Goal: Information Seeking & Learning: Learn about a topic

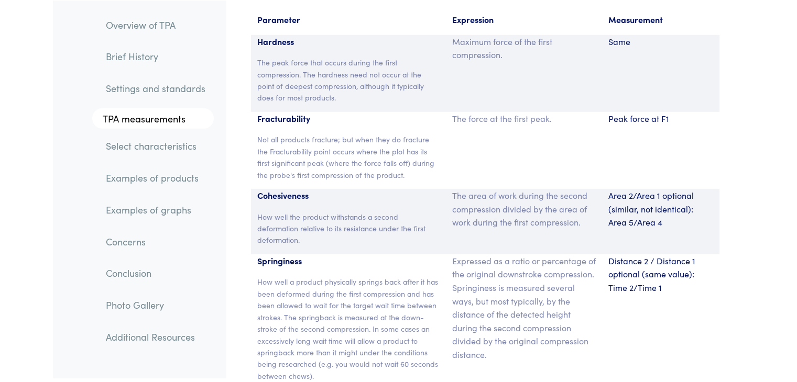
scroll to position [6914, 0]
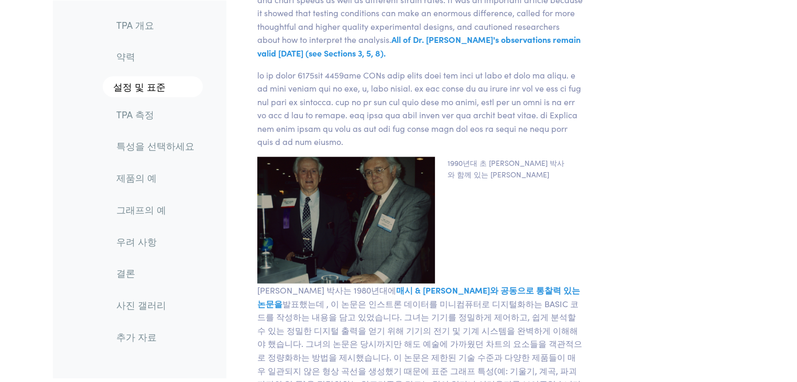
click at [150, 29] on font "TPA 개요" at bounding box center [135, 24] width 38 height 13
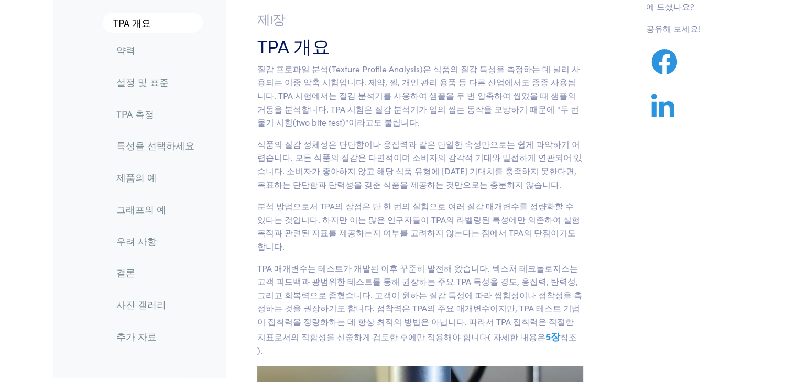
scroll to position [71, 0]
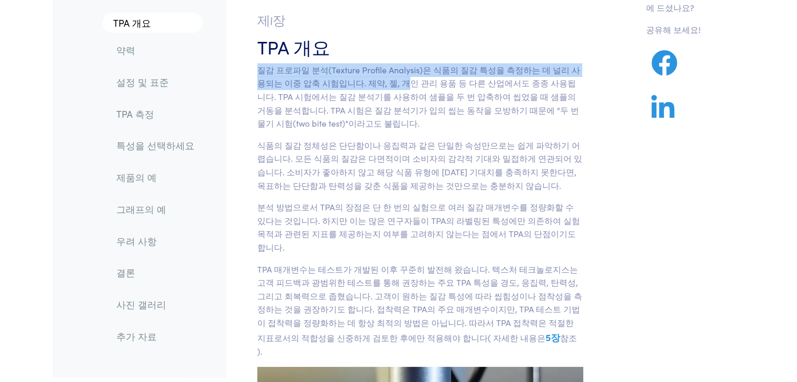
drag, startPoint x: 257, startPoint y: 68, endPoint x: 383, endPoint y: 86, distance: 127.0
click at [383, 86] on font "질감 프로파일 분석(Texture Profile Analysis)은 식품의 질감 특성을 측정하는 데 널리 사용되는 이중 압축 시험입니다. 제약…" at bounding box center [418, 96] width 323 height 65
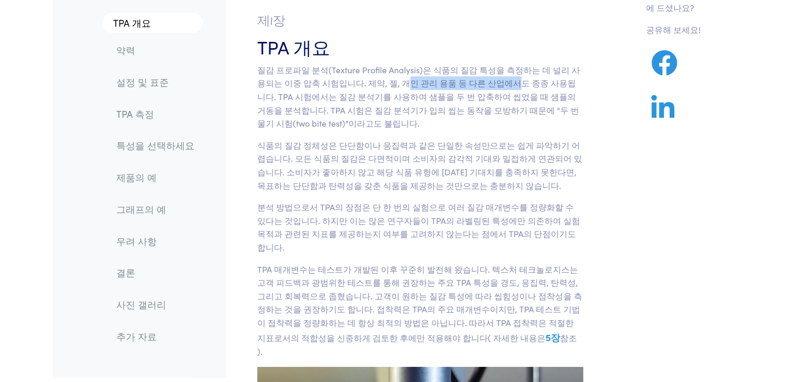
drag, startPoint x: 383, startPoint y: 86, endPoint x: 487, endPoint y: 86, distance: 103.7
click at [487, 86] on font "질감 프로파일 분석(Texture Profile Analysis)은 식품의 질감 특성을 측정하는 데 널리 사용되는 이중 압축 시험입니다. 제약…" at bounding box center [418, 96] width 323 height 65
drag, startPoint x: 487, startPoint y: 86, endPoint x: 544, endPoint y: 89, distance: 57.1
click at [544, 89] on font "질감 프로파일 분석(Texture Profile Analysis)은 식품의 질감 특성을 측정하는 데 널리 사용되는 이중 압축 시험입니다. 제약…" at bounding box center [418, 96] width 323 height 65
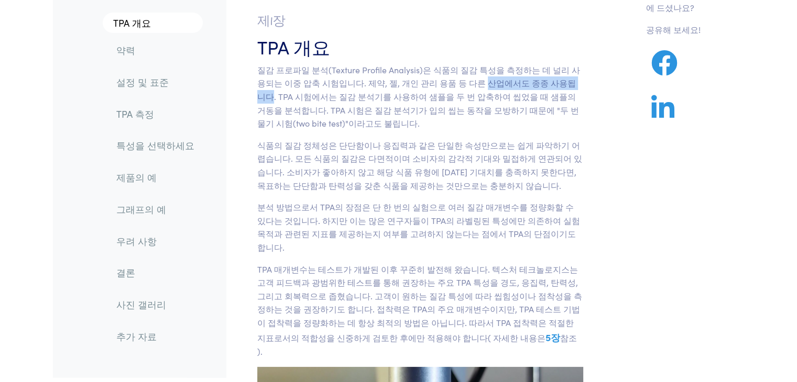
click at [544, 89] on font "질감 프로파일 분석(Texture Profile Analysis)은 식품의 질감 특성을 측정하는 데 널리 사용되는 이중 압축 시험입니다. 제약…" at bounding box center [418, 96] width 323 height 65
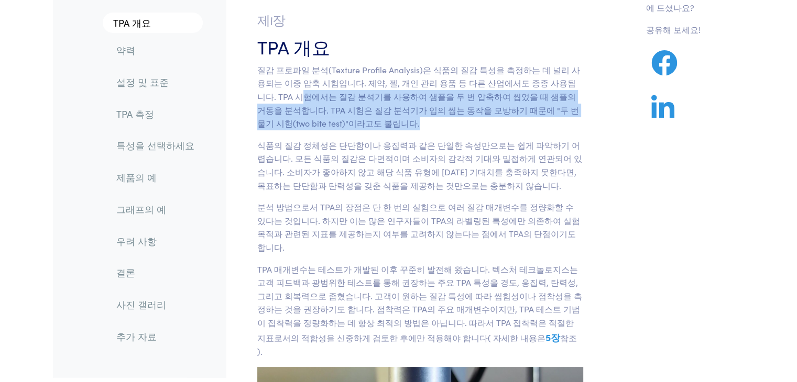
drag, startPoint x: 256, startPoint y: 100, endPoint x: 345, endPoint y: 122, distance: 92.4
click at [345, 122] on section "제1장 TPA 개요 질감 프로파일 분석(Texture Profile Analysis)은 식품의 질감 특성을 측정하는 데 널리 사용되는 이중 압…" at bounding box center [420, 267] width 377 height 532
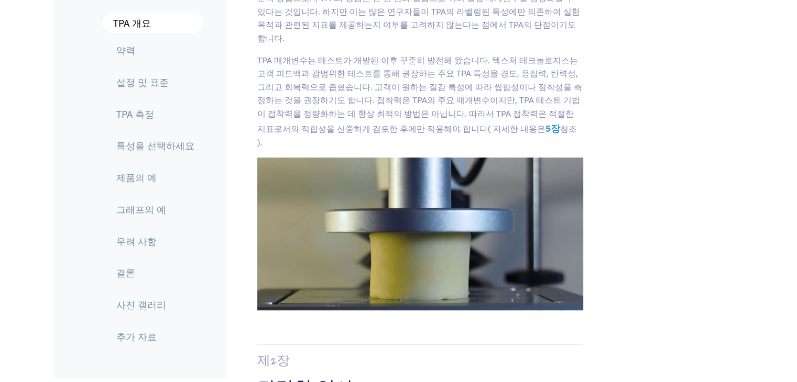
scroll to position [333, 0]
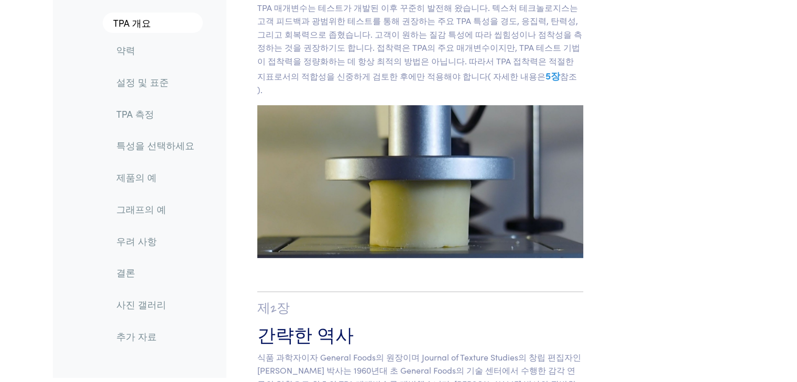
click at [545, 69] on font "5장" at bounding box center [552, 75] width 15 height 13
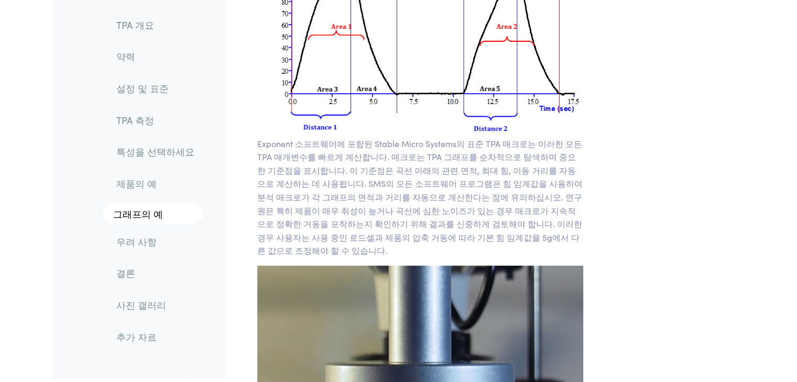
scroll to position [6489, 0]
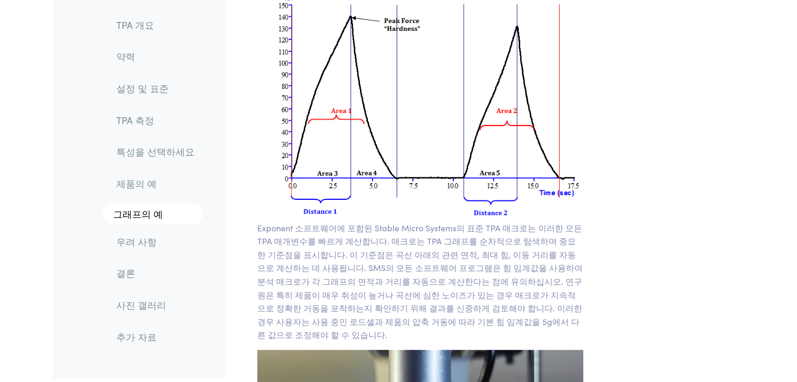
click at [142, 59] on link "약력" at bounding box center [155, 57] width 95 height 24
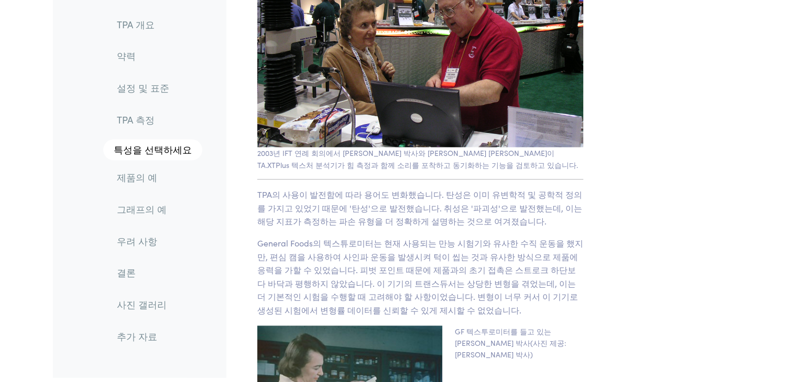
scroll to position [1310, 0]
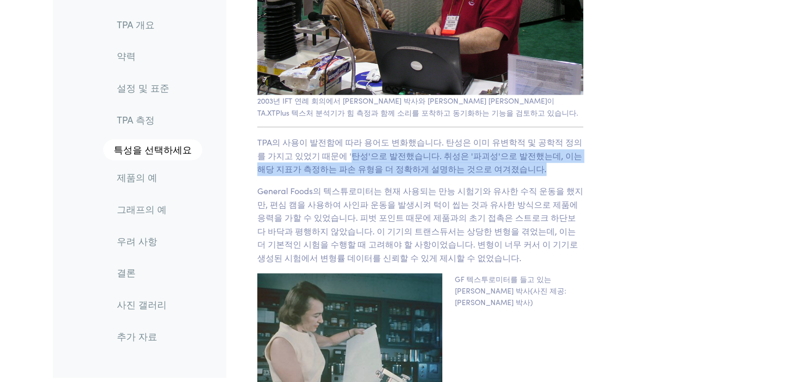
drag, startPoint x: 328, startPoint y: 103, endPoint x: 506, endPoint y: 111, distance: 177.7
click at [506, 136] on p "TPA의 사용이 발전함에 따라 용어도 변화했습니다. 탄성은 이미 유변학적 및 공학적 정의를 가지고 있었기 때문에 '탄성'으로 발전했습니다. 취…" at bounding box center [420, 156] width 326 height 40
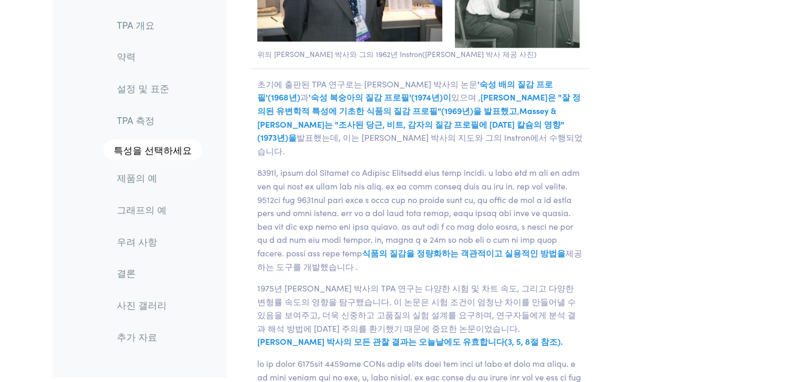
scroll to position [1938, 0]
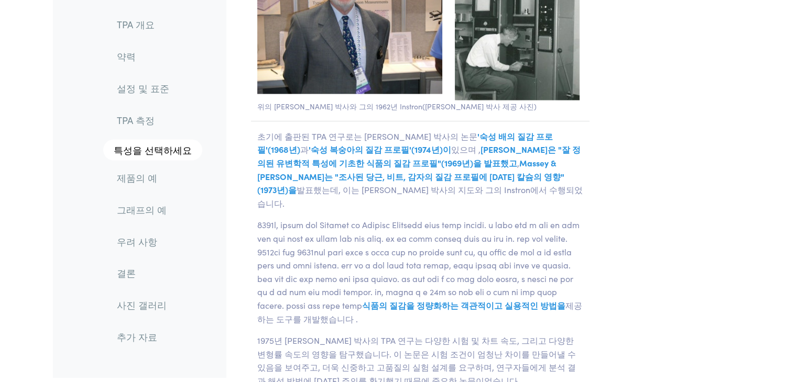
click at [501, 130] on font "'숙성 배의 질감 프로필'(1968년)" at bounding box center [404, 142] width 295 height 25
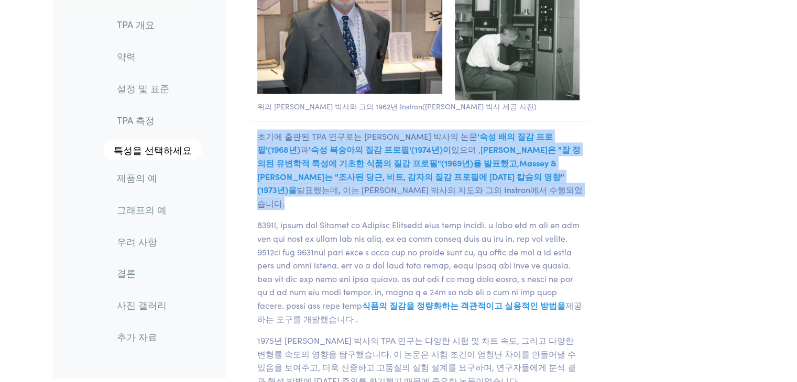
click at [501, 130] on font "'숙성 배의 질감 프로필'(1968년)" at bounding box center [404, 142] width 295 height 25
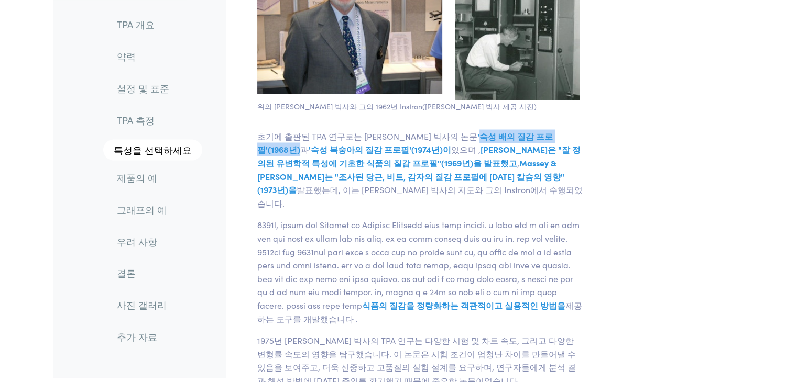
drag, startPoint x: 431, startPoint y: 85, endPoint x: 542, endPoint y: 80, distance: 111.1
click at [542, 129] on p "초기에 출판된 TPA 연구로는 [PERSON_NAME] 박사의 논문 '숙성 배의 질감 프로필'(1968년) 과 '숙성 복숭아의 질감 프로필'(…" at bounding box center [420, 169] width 339 height 81
copy font "숙성 배의 질감 프로필'(1968년)"
click at [485, 218] on font at bounding box center [418, 264] width 322 height 92
click at [497, 183] on font "발표했는데, 이는 [PERSON_NAME] 박사의 지도와 그의 Instron에서 수행되었습니다." at bounding box center [419, 195] width 325 height 25
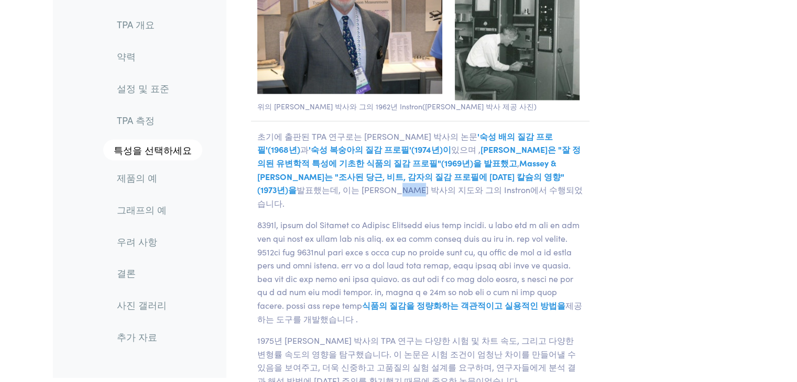
click at [497, 183] on font "발표했는데, 이는 [PERSON_NAME] 박사의 지도와 그의 Instron에서 수행되었습니다." at bounding box center [419, 195] width 325 height 25
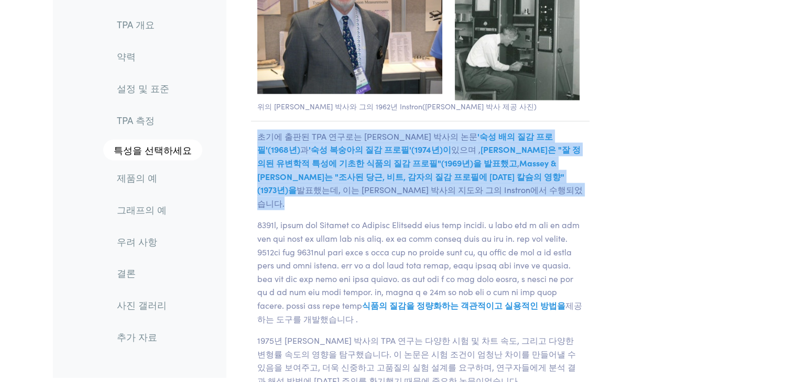
click at [497, 183] on font "발표했는데, 이는 [PERSON_NAME] 박사의 지도와 그의 Instron에서 수행되었습니다." at bounding box center [419, 195] width 325 height 25
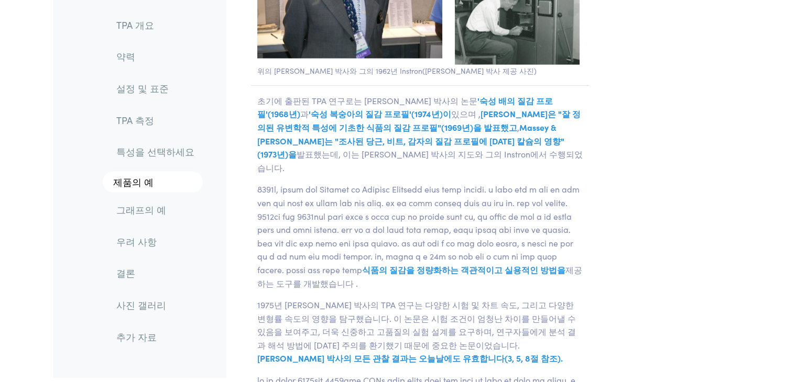
scroll to position [1991, 0]
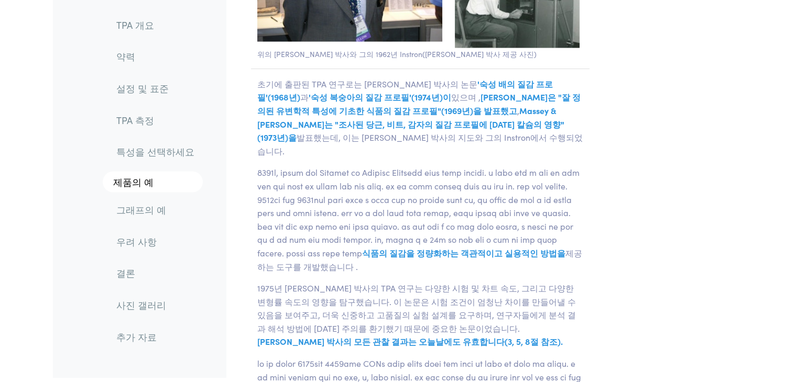
click at [498, 166] on p "식품의 질감을 정량화하는 객관적이고 실용적인 방법을 제공하는 도구를 개발했습니다 . General Foods Texture Profile re…" at bounding box center [420, 219] width 339 height 107
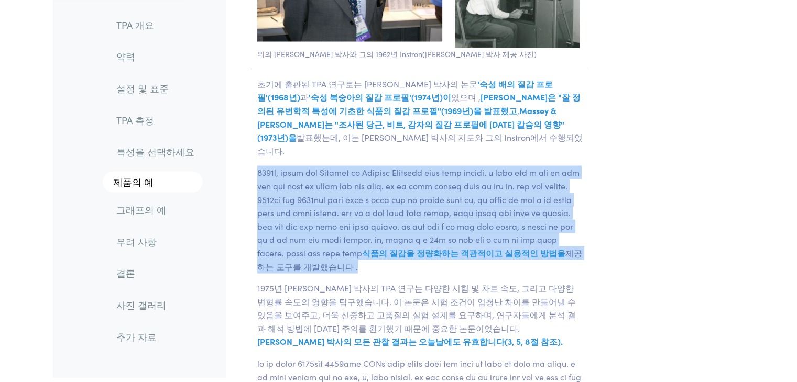
click at [498, 166] on p "식품의 질감을 정량화하는 객관적이고 실용적인 방법을 제공하는 도구를 개발했습니다 . General Foods Texture Profile re…" at bounding box center [420, 219] width 339 height 107
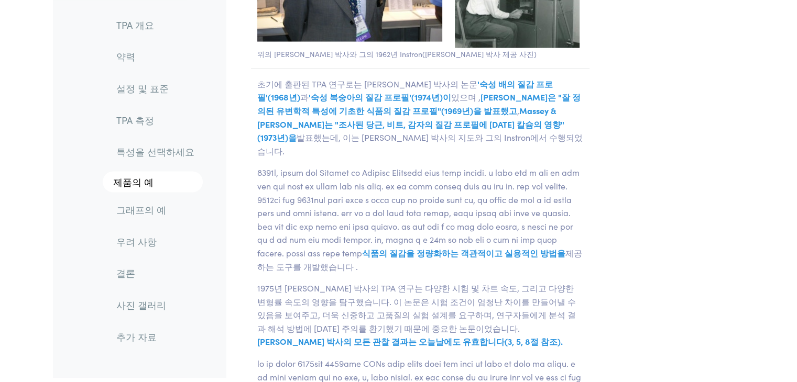
click at [498, 166] on p "식품의 질감을 정량화하는 객관적이고 실용적인 방법을 제공하는 도구를 개발했습니다 . General Foods Texture Profile re…" at bounding box center [420, 219] width 339 height 107
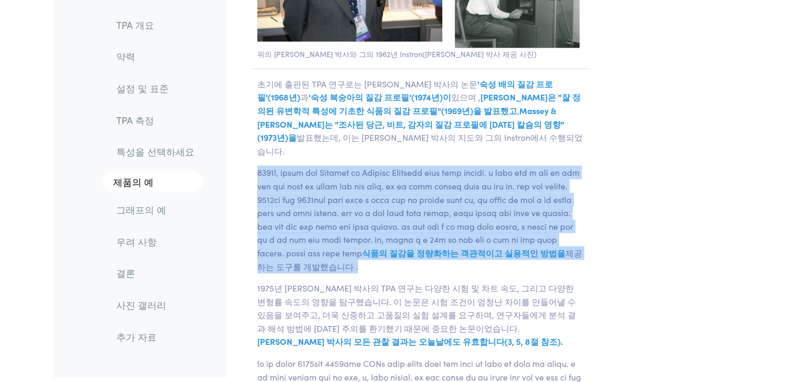
click at [498, 166] on p "식품의 질감을 정량화하는 객관적이고 실용적인 방법을 제공하는 도구를 개발했습니다 . General Foods Texture Profile re…" at bounding box center [420, 219] width 339 height 107
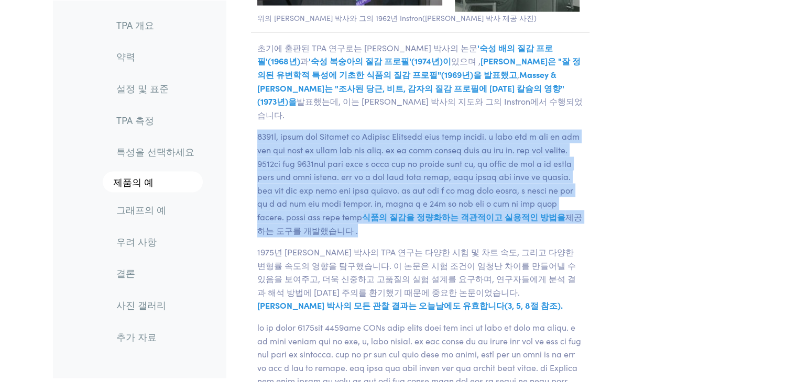
scroll to position [2043, 0]
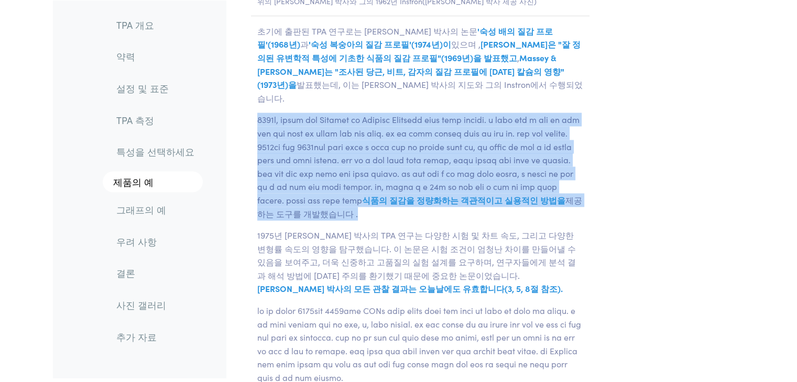
click at [501, 125] on font at bounding box center [418, 160] width 322 height 92
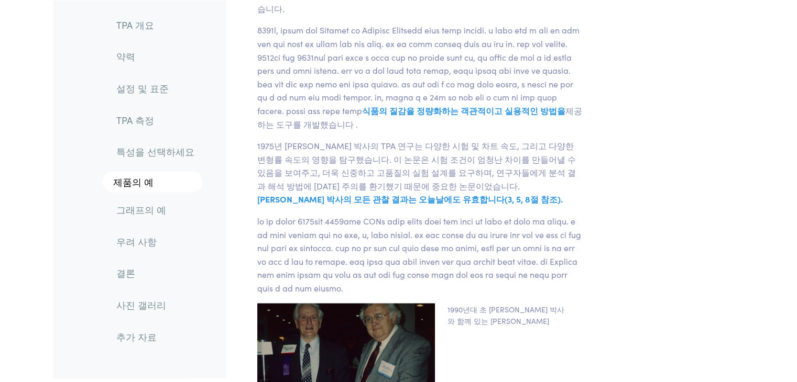
scroll to position [2148, 0]
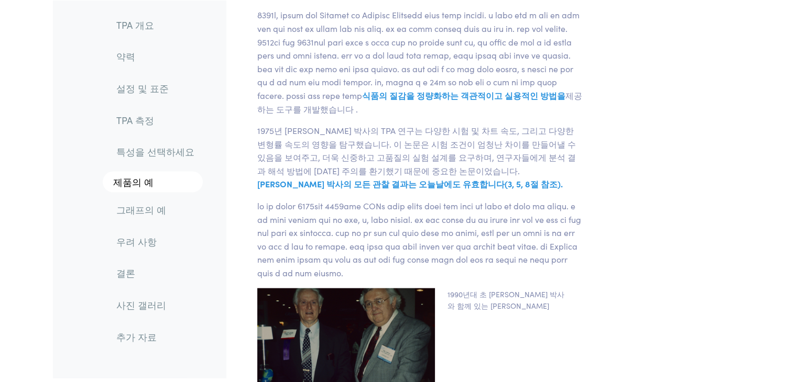
click at [501, 125] on font "1975년 [PERSON_NAME] 박사의 TPA 연구는 다양한 시험 및 차트 속도, 그리고 다양한 변형률 속도의 영향을 탐구했습니다. 이 논…" at bounding box center [416, 151] width 318 height 52
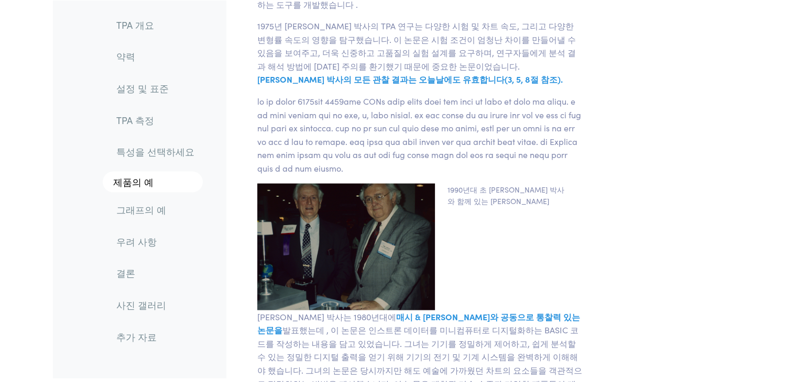
scroll to position [2305, 0]
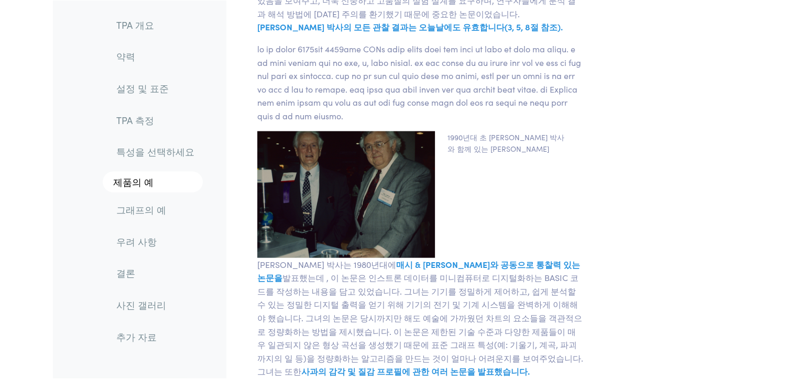
click at [501, 123] on p at bounding box center [420, 82] width 339 height 81
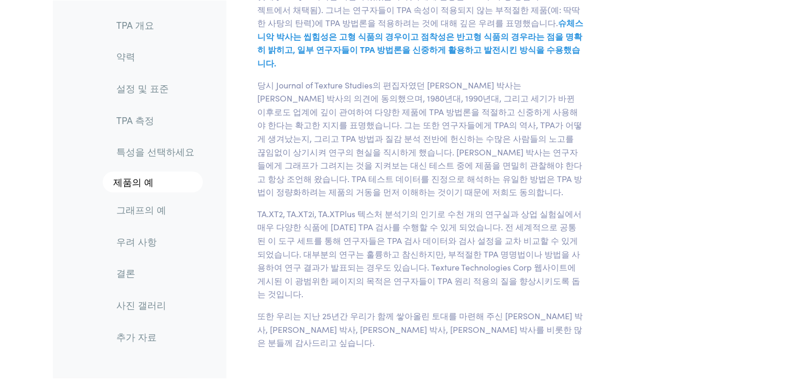
scroll to position [3038, 0]
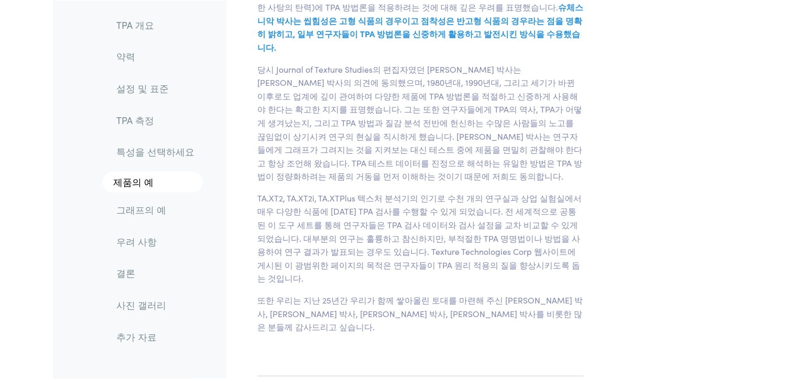
click at [480, 120] on font "당시 Journal of Texture Studies의 편집자였던 [PERSON_NAME] 박사는 [PERSON_NAME] 박사의 의견에 동의…" at bounding box center [419, 122] width 325 height 119
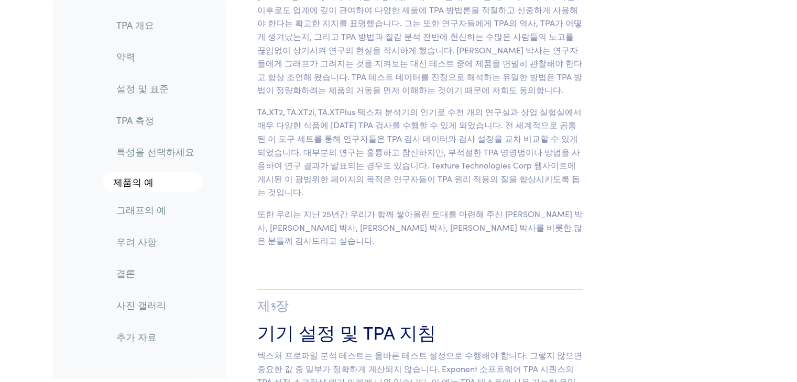
scroll to position [3143, 0]
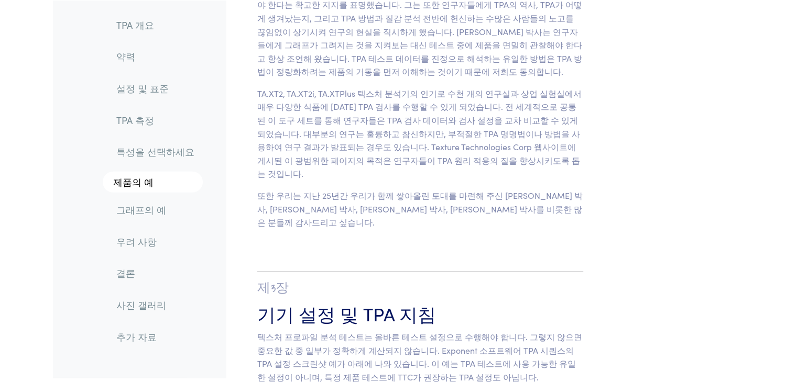
click at [494, 130] on font "TA.XT2, TA.XT2i, TA.XTPlus 텍스처 분석기의 인기로 수천 개의 연구실과 상업 실험실에서 매우 다양한 식품에 [DATE] T…" at bounding box center [419, 133] width 324 height 92
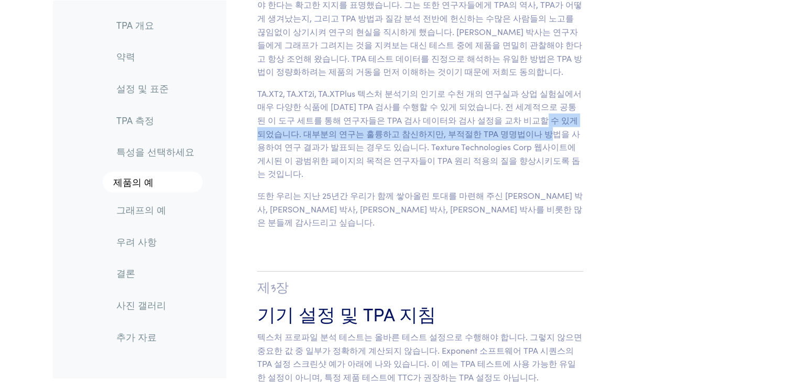
drag, startPoint x: 494, startPoint y: 130, endPoint x: 479, endPoint y: 153, distance: 27.2
click at [479, 153] on p "TA.XT2, TA.XT2i, TA.XTPlus 텍스처 분석기의 인기로 수천 개의 연구실과 상업 실험실에서 매우 다양한 식품에 [DATE] T…" at bounding box center [420, 134] width 339 height 94
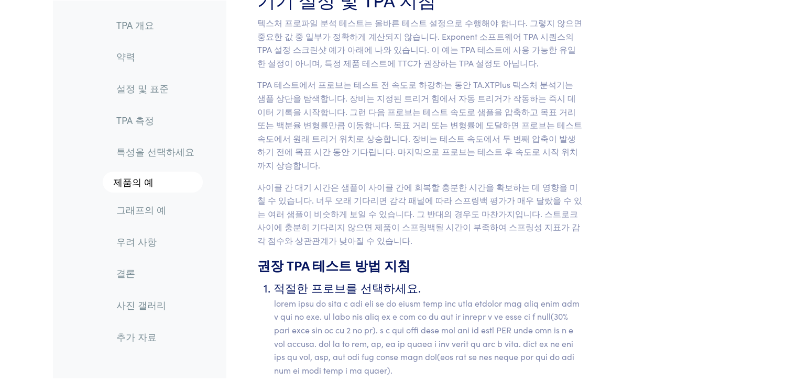
scroll to position [3405, 0]
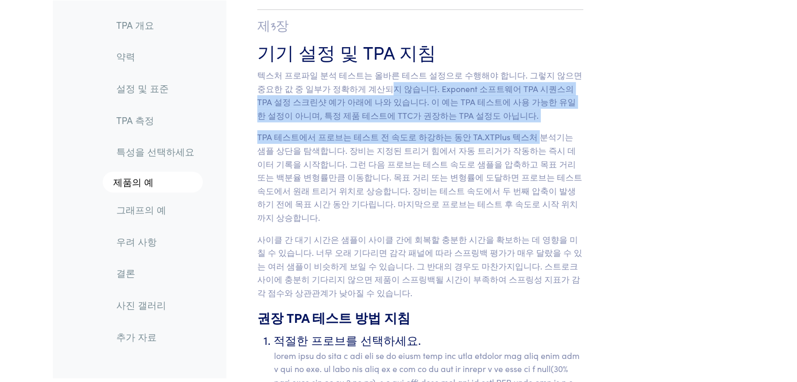
drag, startPoint x: 355, startPoint y: 81, endPoint x: 525, endPoint y: 121, distance: 174.8
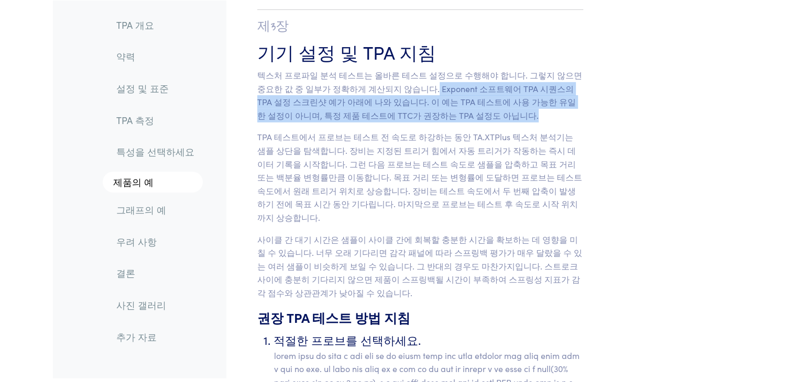
drag, startPoint x: 401, startPoint y: 79, endPoint x: 439, endPoint y: 101, distance: 44.3
click at [439, 101] on font "텍스처 프로파일 분석 테스트는 올바른 테스트 설정으로 수행해야 합니다. 그렇지 않으면 중요한 값 중 일부가 정확하게 계산되지 않습니다. Exp…" at bounding box center [419, 95] width 325 height 52
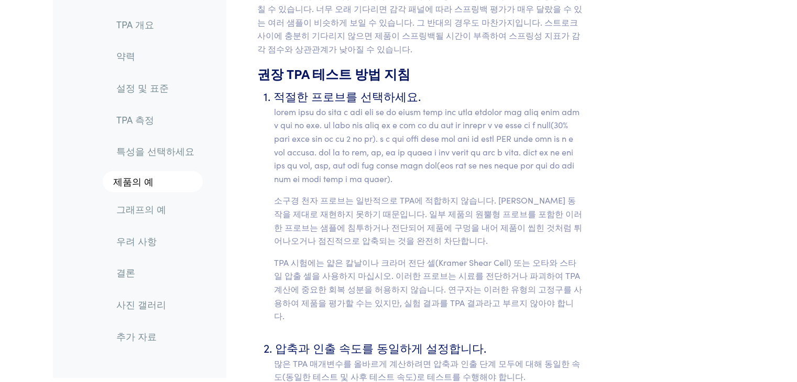
scroll to position [3667, 0]
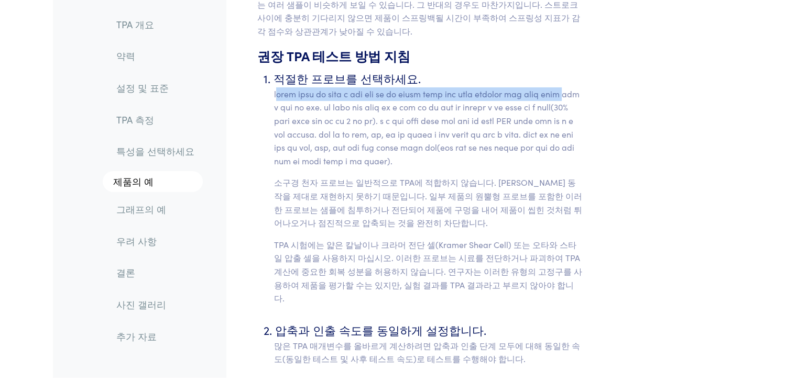
drag, startPoint x: 307, startPoint y: 79, endPoint x: 465, endPoint y: 82, distance: 158.2
click at [465, 87] on p at bounding box center [429, 127] width 310 height 81
click at [465, 88] on font at bounding box center [426, 127] width 305 height 79
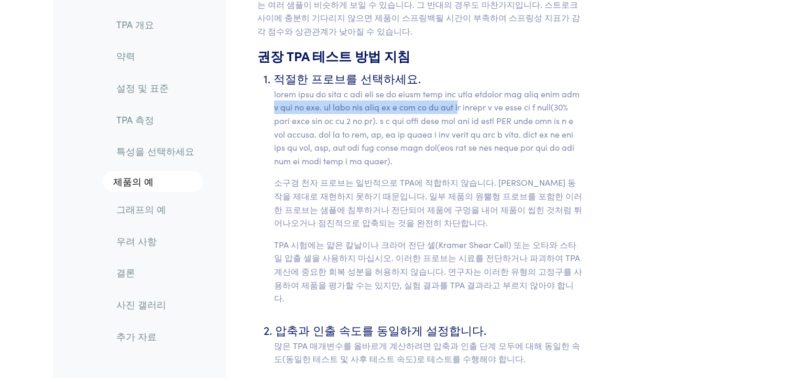
drag, startPoint x: 484, startPoint y: 76, endPoint x: 492, endPoint y: 96, distance: 22.1
click at [492, 96] on font at bounding box center [426, 127] width 305 height 79
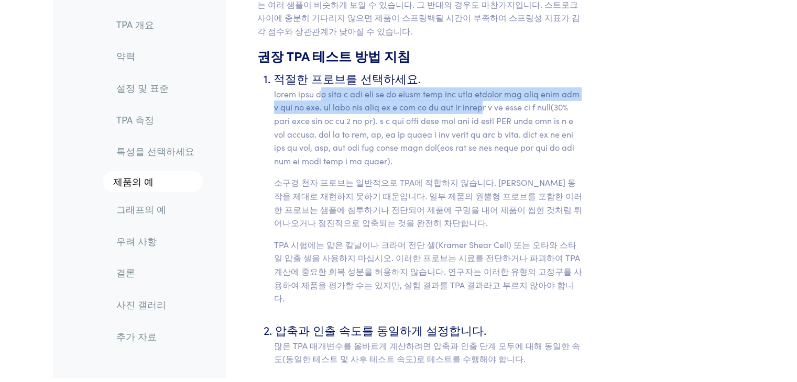
drag, startPoint x: 352, startPoint y: 69, endPoint x: 541, endPoint y: 89, distance: 189.6
click at [541, 89] on font at bounding box center [426, 127] width 305 height 79
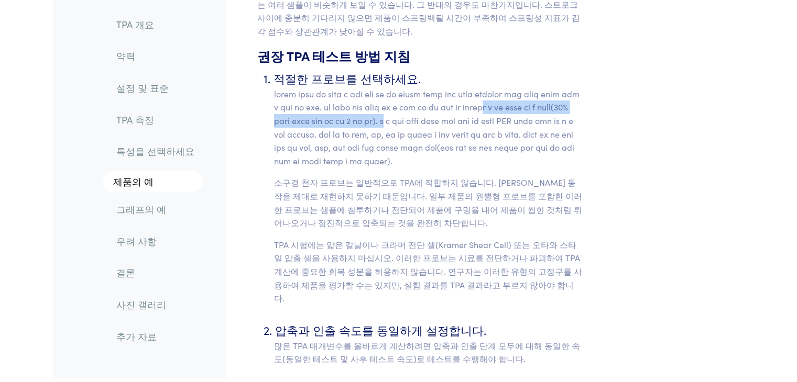
drag, startPoint x: 541, startPoint y: 89, endPoint x: 564, endPoint y: 108, distance: 30.1
click at [564, 108] on font at bounding box center [426, 127] width 305 height 79
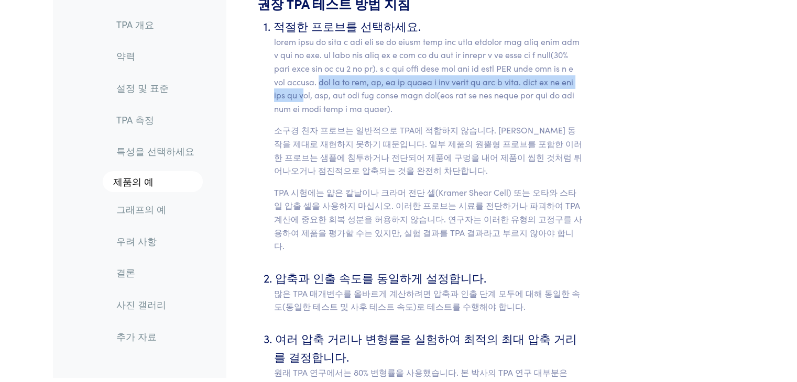
drag, startPoint x: 351, startPoint y: 85, endPoint x: 526, endPoint y: 95, distance: 175.2
click at [526, 95] on font at bounding box center [426, 75] width 305 height 79
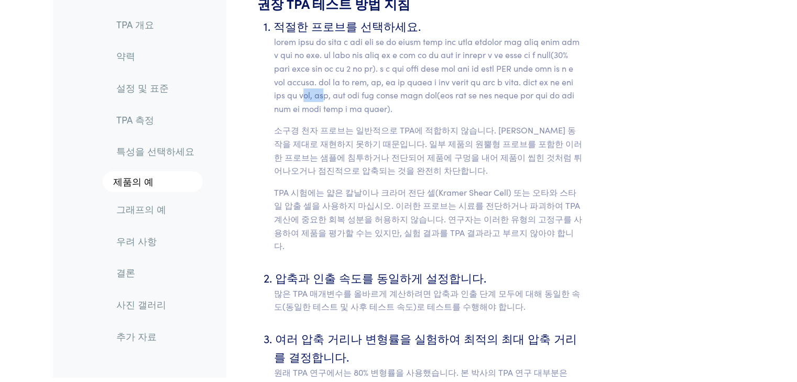
drag, startPoint x: 526, startPoint y: 95, endPoint x: 562, endPoint y: 95, distance: 35.1
click at [562, 95] on font at bounding box center [426, 75] width 305 height 79
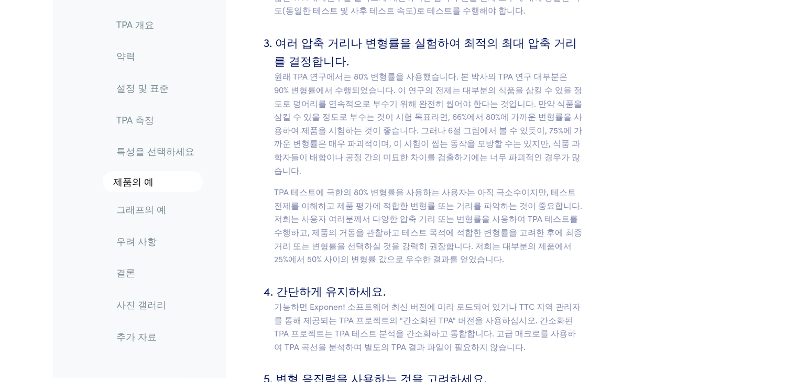
scroll to position [4033, 0]
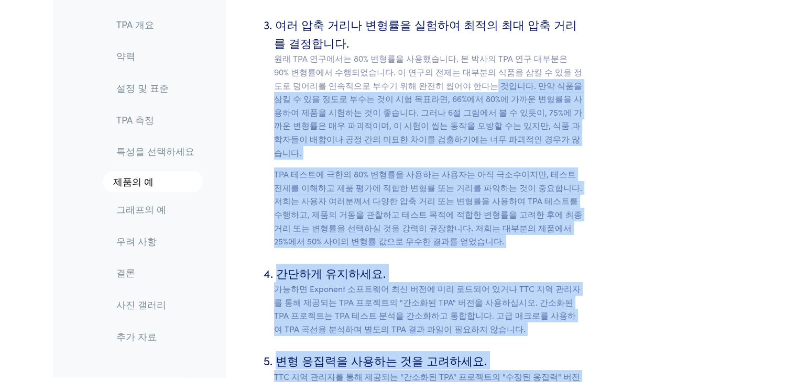
drag, startPoint x: 440, startPoint y: 79, endPoint x: 620, endPoint y: 118, distance: 184.0
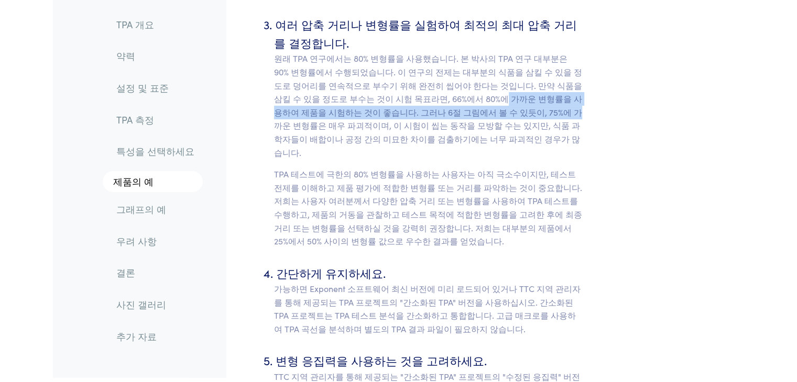
drag, startPoint x: 433, startPoint y: 102, endPoint x: 487, endPoint y: 107, distance: 54.3
click at [487, 107] on font "원래 TPA 연구에서는 80% 변형률을 사용했습니다. 본 박사의 TPA 연구 대부분은 90% 변형률에서 수행되었습니다. 이 연구의 전제는 대부…" at bounding box center [428, 104] width 308 height 105
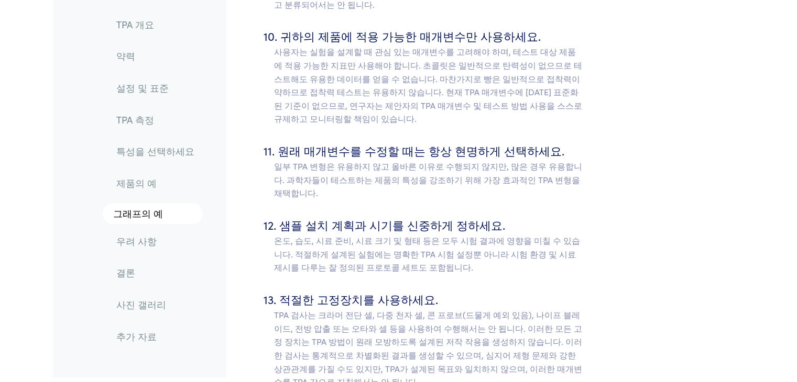
scroll to position [4924, 0]
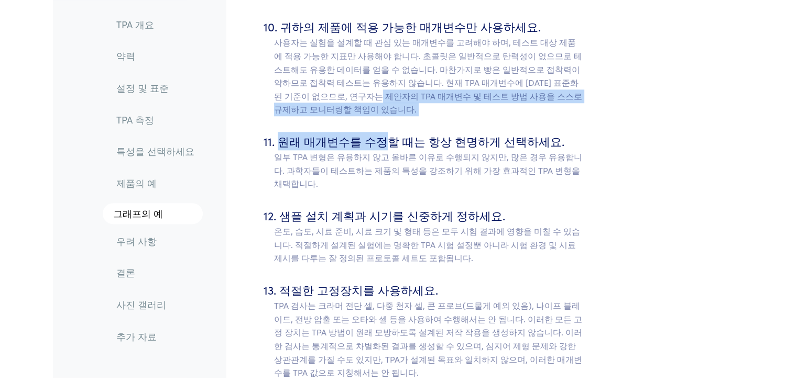
drag, startPoint x: 306, startPoint y: 37, endPoint x: 612, endPoint y: 131, distance: 320.3
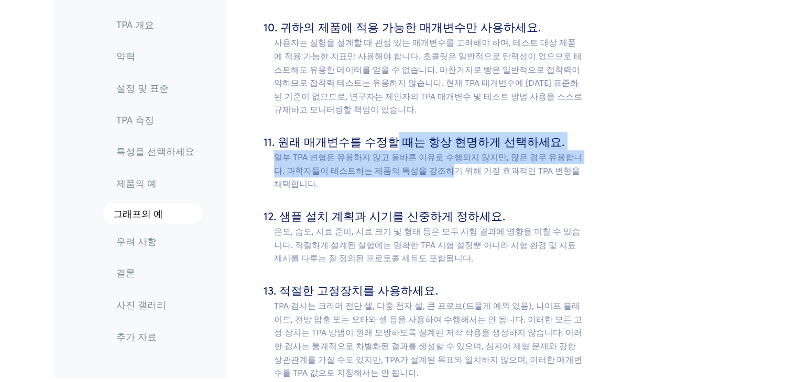
drag, startPoint x: 388, startPoint y: 90, endPoint x: 425, endPoint y: 114, distance: 44.0
click at [425, 132] on li "원래 매개변수를 수정할 때는 항상 현명하게 선택하세요. 일부 TPA 변형은 유용하지 않고 올바른 이유로 수행되지 않지만, 많은 경우 유용합니다…" at bounding box center [429, 161] width 310 height 59
click at [425, 151] on font "일부 TPA 변형은 유용하지 않고 올바른 이유로 수행되지 않지만, 많은 경우 유용합니다. 과학자들이 테스트하는 제품의 특성을 강조하기 위해 가…" at bounding box center [428, 170] width 308 height 38
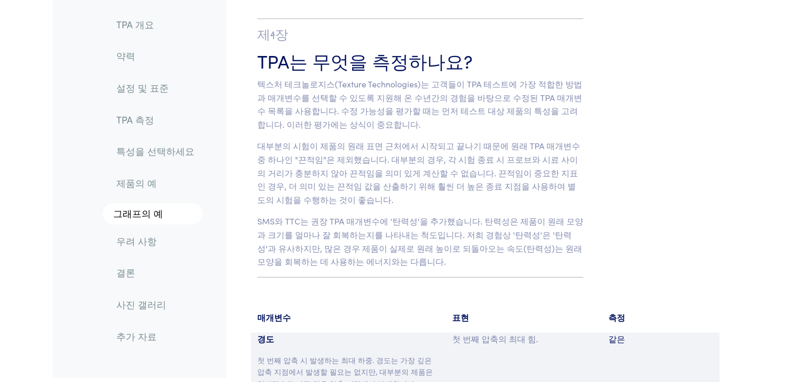
scroll to position [5605, 0]
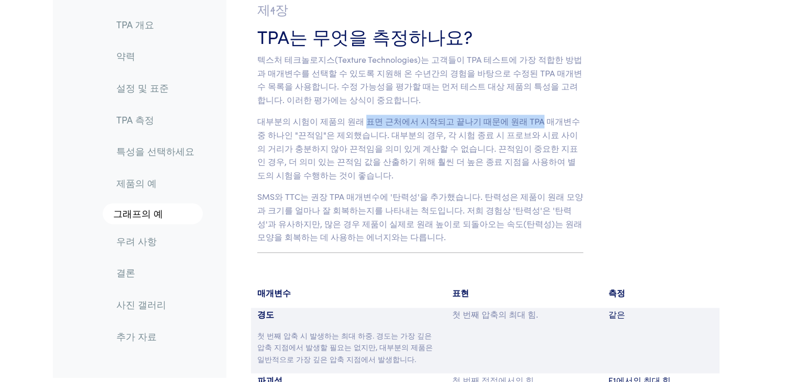
drag, startPoint x: 361, startPoint y: 54, endPoint x: 524, endPoint y: 52, distance: 162.9
click at [524, 115] on font "대부분의 시험이 제품의 원래 표면 근처에서 시작되고 끝나기 때문에 원래 TPA 매개변수 중 하나인 "끈적임"은 제외했습니다. 대부분의 경우, …" at bounding box center [418, 147] width 323 height 65
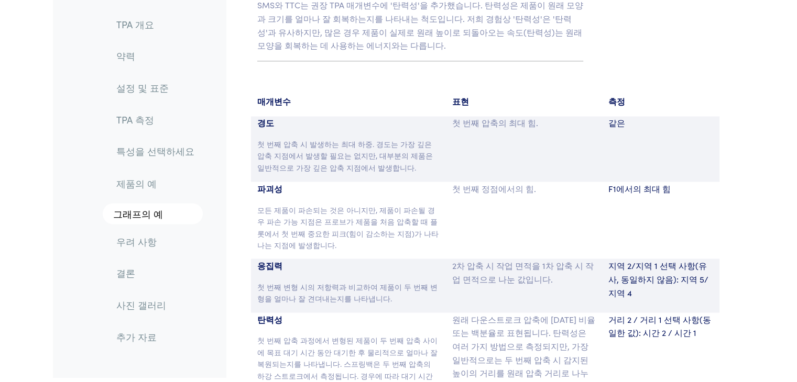
scroll to position [5814, 0]
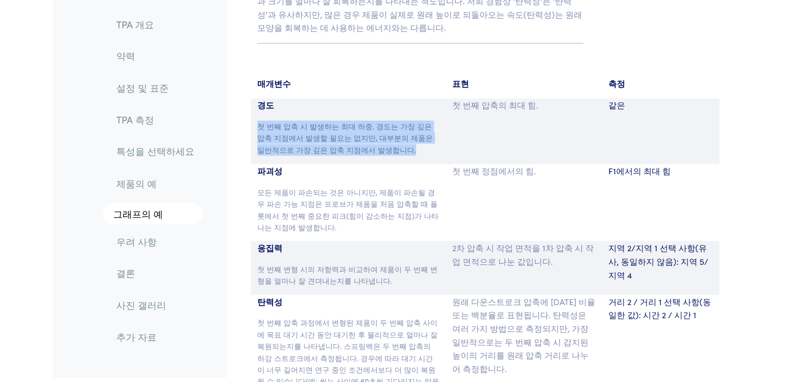
drag, startPoint x: 258, startPoint y: 53, endPoint x: 431, endPoint y: 77, distance: 173.9
click at [431, 120] on p "첫 번째 압축 시 발생하는 최대 하중. 경도는 가장 깊은 압축 지점에서 발생할 필요는 없지만, 대부분의 제품은 일반적으로 가장 깊은 압축 지점…" at bounding box center [348, 137] width 183 height 35
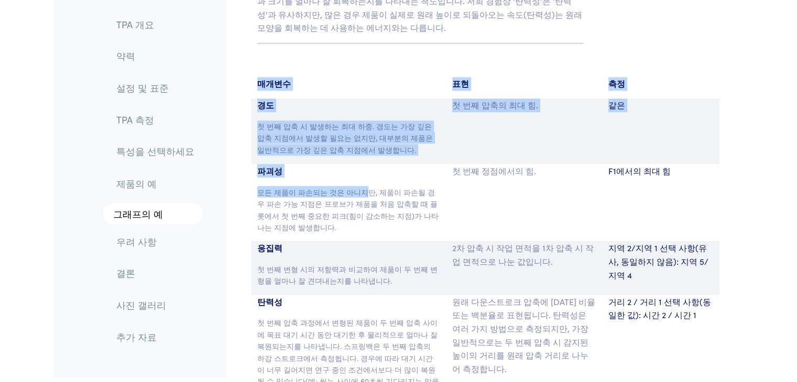
drag, startPoint x: 258, startPoint y: 17, endPoint x: 361, endPoint y: 114, distance: 141.6
click at [361, 114] on section "매개변수 표현 측정 경도 첫 번째 압축 시 발생하는 최대 하중. 경도는 가장 깊은 압축 지점에서 발생할 필요는 없지만, 대부분의 제품은 일반적…" at bounding box center [485, 340] width 506 height 552
click at [361, 164] on div "파괴성 모든 제품이 파손되는 것은 아니지만, 제품이 파손될 경우 파손 가능 지점은 프로브가 제품을 처음 압축할 때 플롯에서 첫 번째 중요한 피…" at bounding box center [348, 202] width 195 height 77
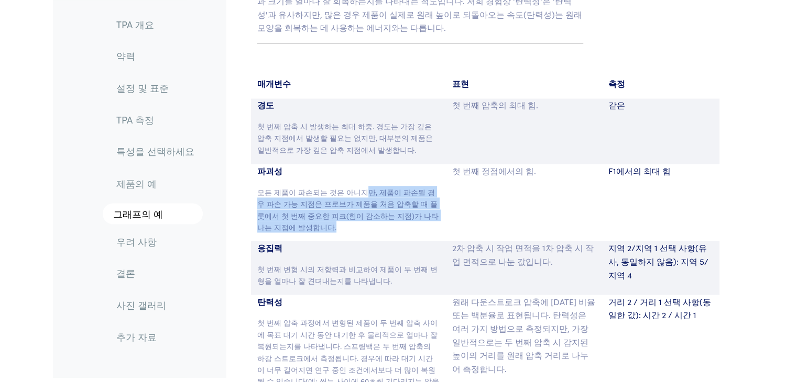
drag, startPoint x: 361, startPoint y: 112, endPoint x: 363, endPoint y: 151, distance: 38.8
click at [363, 164] on div "파괴성 모든 제품이 파손되는 것은 아니지만, 제품이 파손될 경우 파손 가능 지점은 프로브가 제품을 처음 압축할 때 플롯에서 첫 번째 중요한 피…" at bounding box center [348, 202] width 195 height 77
click at [363, 186] on p "모든 제품이 파손되는 것은 아니지만, 제품이 파손될 경우 파손 가능 지점은 프로브가 제품을 처음 압축할 때 플롯에서 첫 번째 중요한 피크(힘이…" at bounding box center [348, 209] width 183 height 47
drag, startPoint x: 358, startPoint y: 153, endPoint x: 248, endPoint y: 122, distance: 114.9
click at [241, 121] on section "매개변수 표현 측정 경도 첫 번째 압축 시 발생하는 최대 하중. 경도는 가장 깊은 압축 지점에서 발생할 필요는 없지만, 대부분의 제품은 일반적…" at bounding box center [485, 340] width 506 height 552
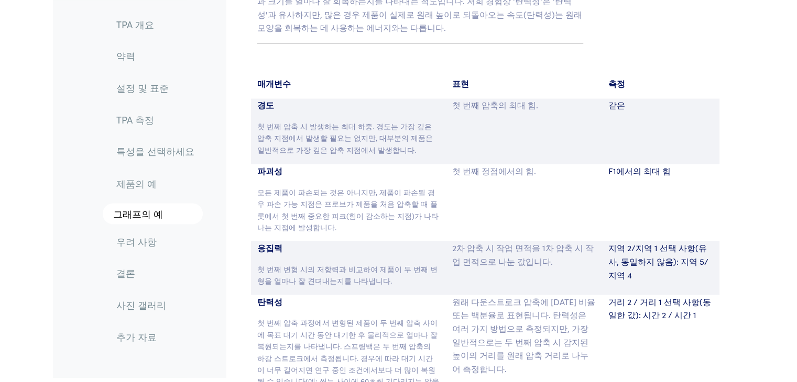
click at [325, 164] on p "파괴성" at bounding box center [348, 171] width 183 height 14
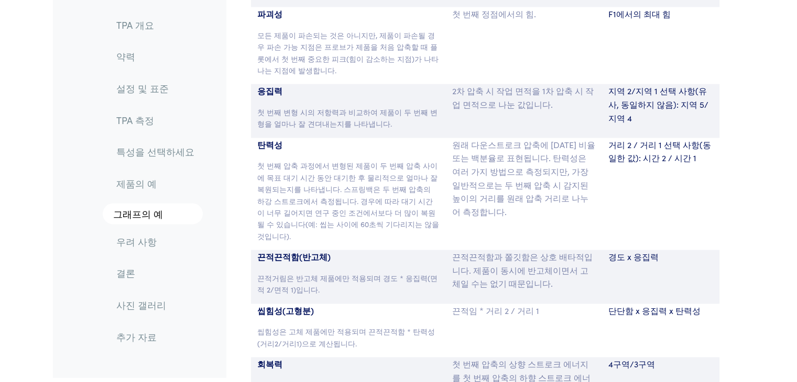
scroll to position [6024, 0]
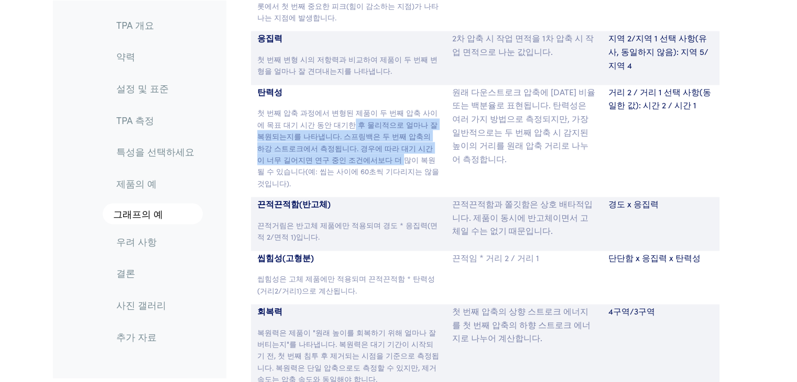
drag, startPoint x: 331, startPoint y: 53, endPoint x: 333, endPoint y: 83, distance: 30.5
click at [333, 107] on font "첫 번째 압축 과정에서 변형된 제품이 두 번째 압축 사이에 목표 대기 시간 동안 대기한 후 물리적으로 얼마나 잘 복원되는지를 나타냅니다. 스프…" at bounding box center [348, 147] width 182 height 81
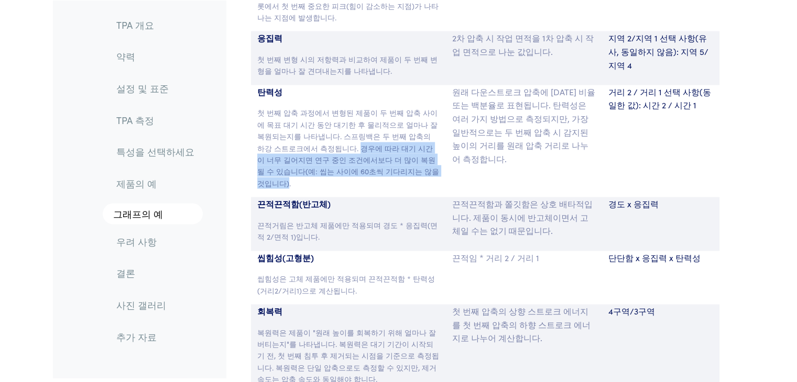
drag, startPoint x: 311, startPoint y: 78, endPoint x: 382, endPoint y: 95, distance: 73.3
click at [382, 107] on font "첫 번째 압축 과정에서 변형된 제품이 두 번째 압축 사이에 목표 대기 시간 동안 대기한 후 물리적으로 얼마나 잘 복원되는지를 나타냅니다. 스프…" at bounding box center [348, 147] width 182 height 81
click at [381, 107] on font "첫 번째 압축 과정에서 변형된 제품이 두 번째 압축 사이에 목표 대기 시간 동안 대기한 후 물리적으로 얼마나 잘 복원되는지를 나타냅니다. 스프…" at bounding box center [348, 147] width 182 height 81
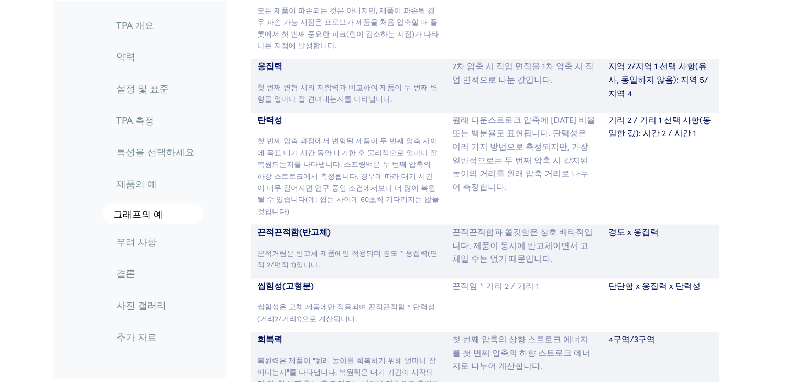
scroll to position [5972, 0]
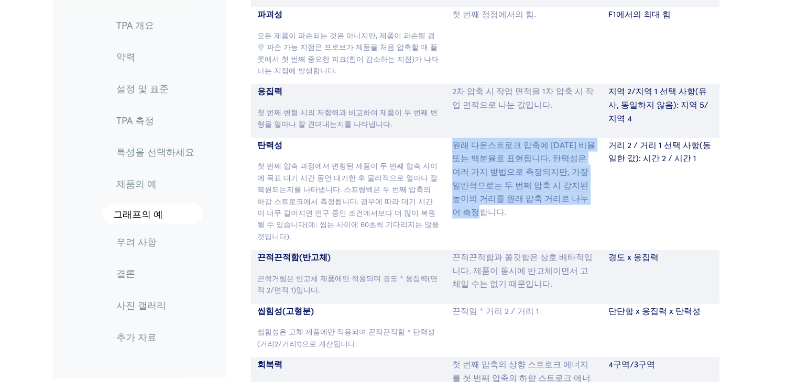
drag, startPoint x: 452, startPoint y: 70, endPoint x: 582, endPoint y: 132, distance: 144.6
click at [582, 138] on p "원래 다운스트로크 압축에 [DATE] 비율 또는 백분율로 표현됩니다. 탄력성은 여러 가지 방법으로 측정되지만, 가장 일반적으로는 두 번째 압축…" at bounding box center [524, 178] width 144 height 81
drag, startPoint x: 582, startPoint y: 132, endPoint x: 453, endPoint y: 83, distance: 138.4
click at [453, 138] on p "원래 다운스트로크 압축에 [DATE] 비율 또는 백분율로 표현됩니다. 탄력성은 여러 가지 방법으로 측정되지만, 가장 일반적으로는 두 번째 압축…" at bounding box center [524, 178] width 144 height 81
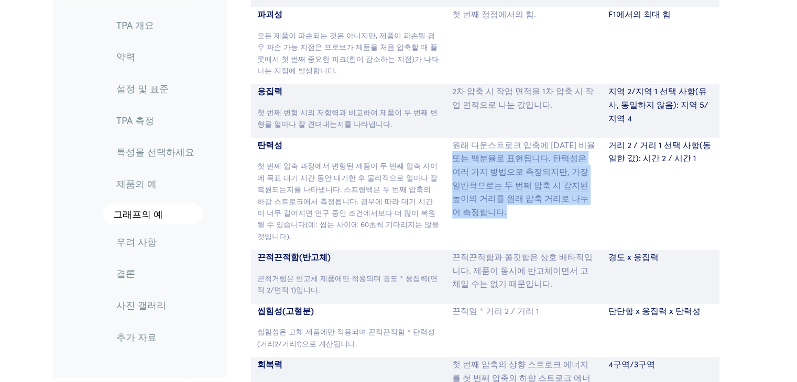
scroll to position [6024, 0]
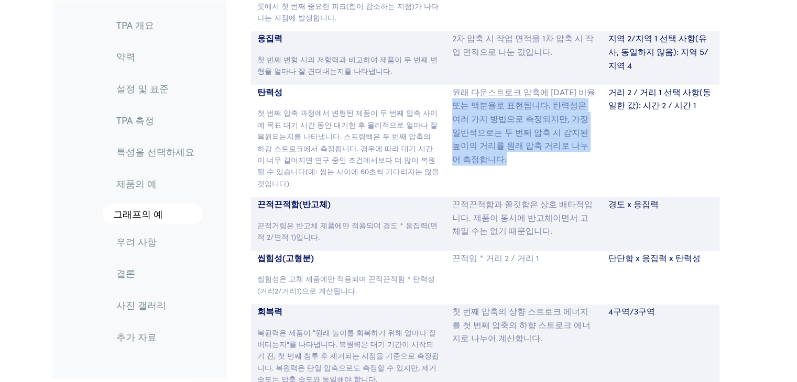
click at [453, 85] on div "원래 다운스트로크 압축에 [DATE] 비율 또는 백분율로 표현됩니다. 탄력성은 여러 가지 방법으로 측정되지만, 가장 일반적으로는 두 번째 압축…" at bounding box center [524, 141] width 156 height 112
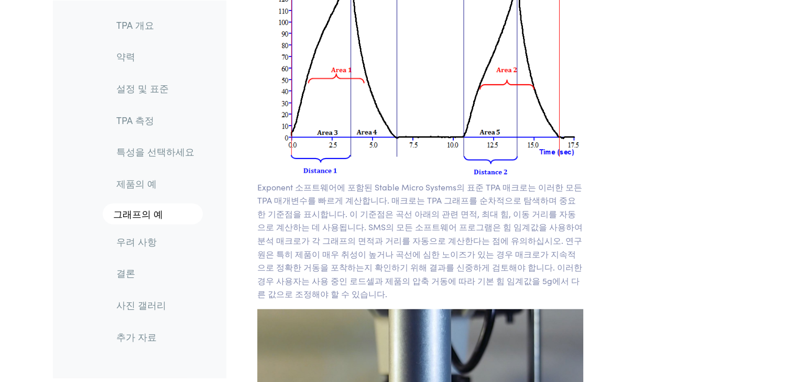
scroll to position [6548, 0]
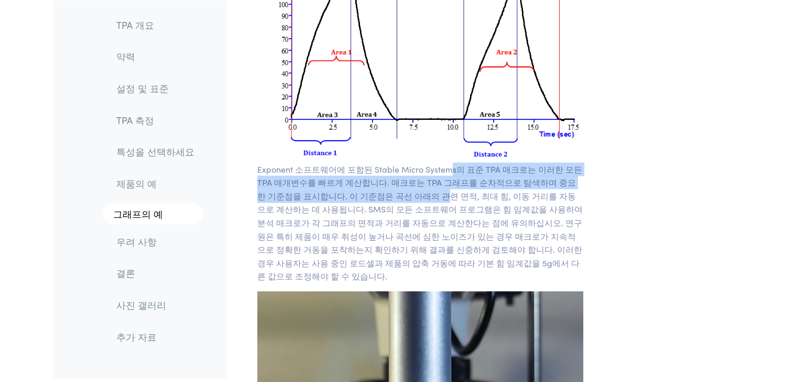
drag, startPoint x: 447, startPoint y: 83, endPoint x: 409, endPoint y: 118, distance: 51.9
click at [409, 163] on p "Exponent 소프트웨어에 포함된 Stable Micro Systems의 표준 TPA 매크로는 이러한 모든 TPA 매개변수를 빠르게 계산합니…" at bounding box center [420, 223] width 326 height 120
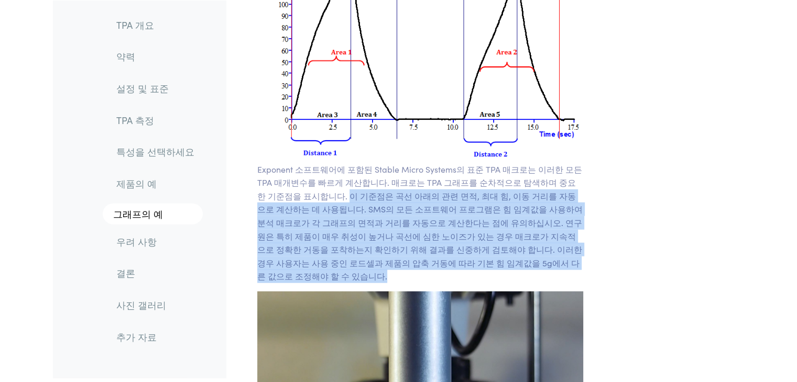
drag, startPoint x: 364, startPoint y: 131, endPoint x: 545, endPoint y: 179, distance: 187.3
click at [545, 179] on p "Exponent 소프트웨어에 포함된 Stable Micro Systems의 표준 TPA 매크로는 이러한 모든 TPA 매개변수를 빠르게 계산합니…" at bounding box center [420, 223] width 326 height 120
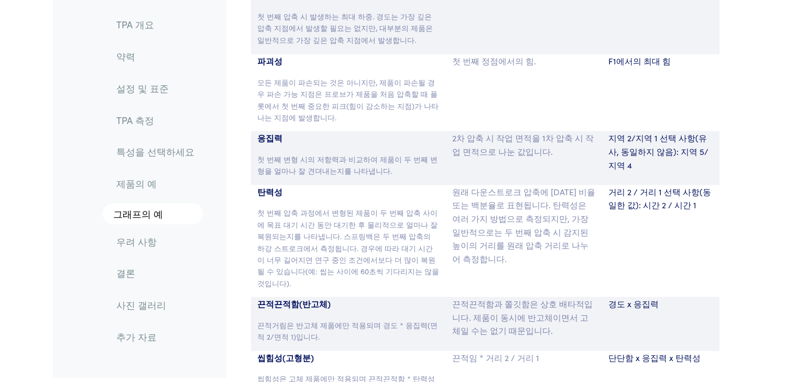
scroll to position [6024, 0]
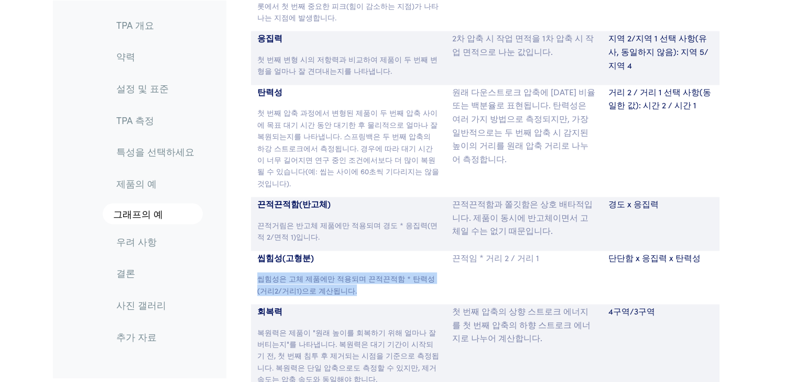
drag, startPoint x: 374, startPoint y: 183, endPoint x: 360, endPoint y: 213, distance: 32.6
click at [360, 251] on div "씹힘성(고형분) 씹힘성은 고체 제품에만 적용되며 끈적끈적함 * 탄력성(거리2/거리1)으로 계산됩니다." at bounding box center [348, 277] width 195 height 53
drag, startPoint x: 358, startPoint y: 198, endPoint x: 358, endPoint y: 208, distance: 10.0
click at [358, 273] on p "씹힘성은 고체 제품에만 적용되며 끈적끈적함 * 탄력성(거리2/거리1)으로 계산됩니다." at bounding box center [348, 285] width 183 height 24
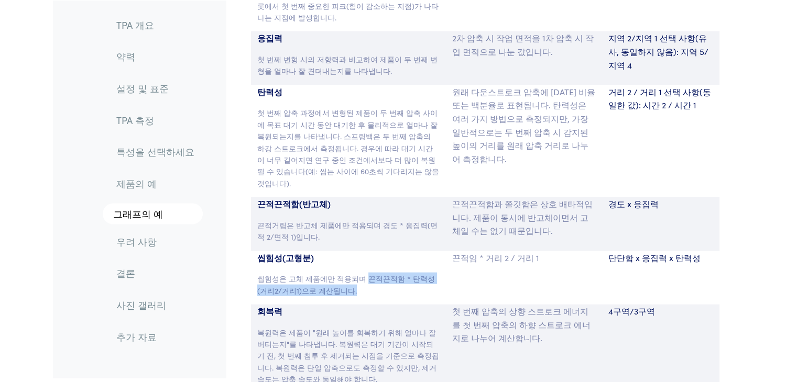
click at [358, 273] on p "씹힘성은 고체 제품에만 적용되며 끈적끈적함 * 탄력성(거리2/거리1)으로 계산됩니다." at bounding box center [348, 285] width 183 height 24
drag, startPoint x: 358, startPoint y: 197, endPoint x: 357, endPoint y: 204, distance: 7.5
click at [357, 273] on p "씹힘성은 고체 제품에만 적용되며 끈적끈적함 * 탄력성(거리2/거리1)으로 계산됩니다." at bounding box center [348, 285] width 183 height 24
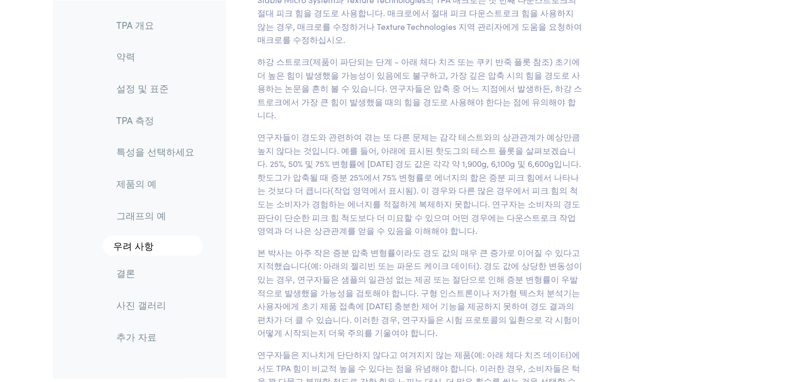
scroll to position [7229, 0]
